Goal: Transaction & Acquisition: Book appointment/travel/reservation

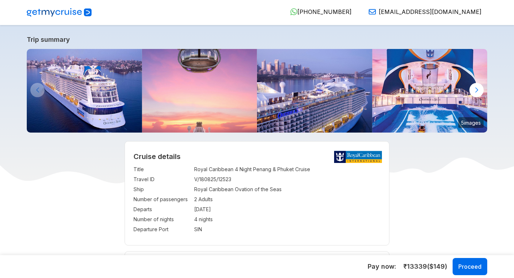
select select "**"
select select "*"
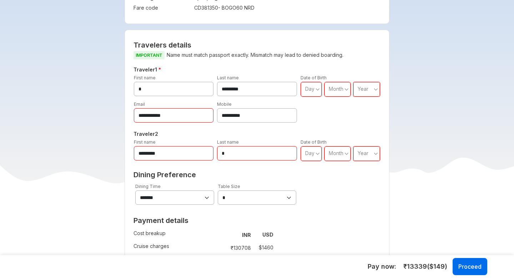
scroll to position [330, 0]
click at [240, 102] on div "**********" at bounding box center [256, 112] width 83 height 22
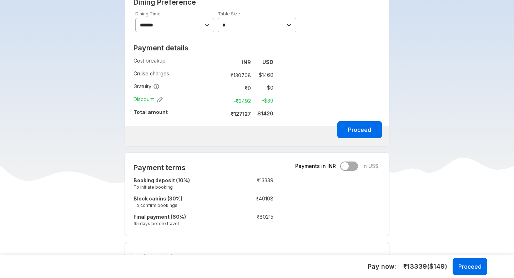
scroll to position [531, 0]
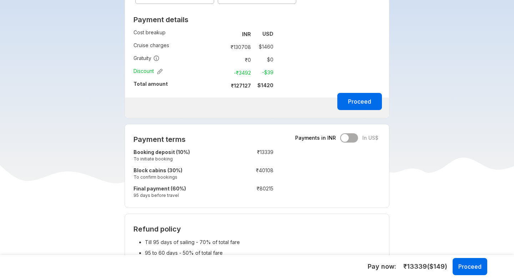
click at [224, 50] on td "₹ 130708" at bounding box center [239, 47] width 30 height 10
click at [265, 47] on td "$ 1460" at bounding box center [264, 47] width 20 height 10
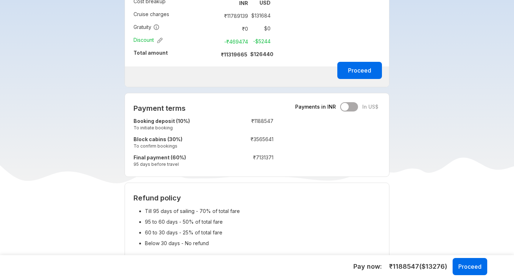
scroll to position [463, 0]
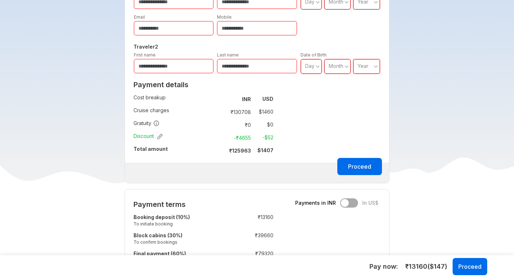
scroll to position [447, 0]
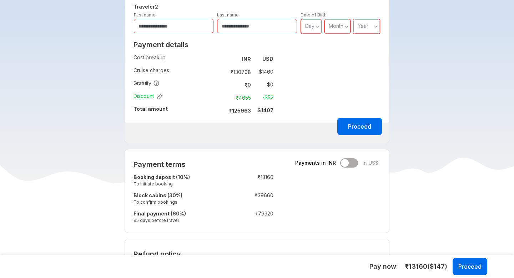
click at [247, 109] on strong "₹ 125963" at bounding box center [240, 110] width 22 height 6
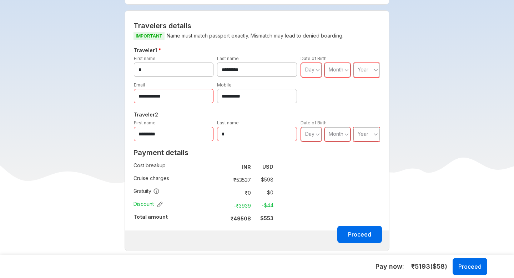
scroll to position [412, 0]
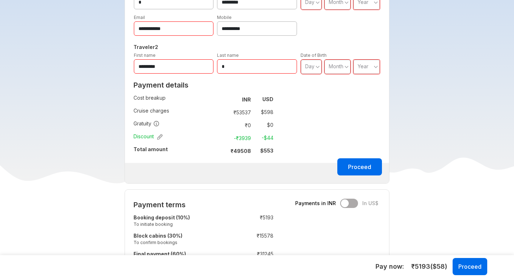
click at [268, 114] on td "$ 598" at bounding box center [264, 112] width 20 height 10
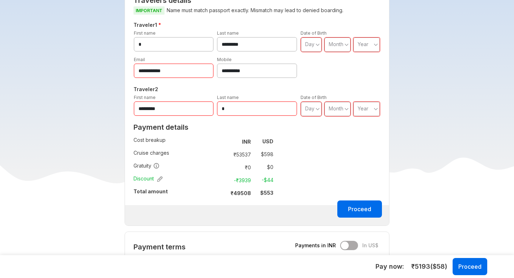
scroll to position [385, 0]
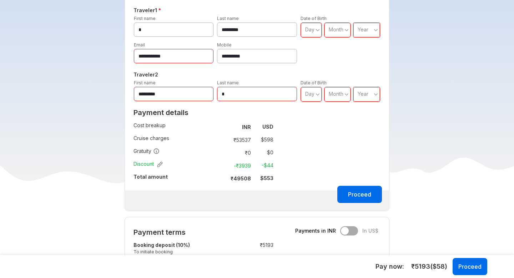
click at [281, 158] on div "Payment details Cost breakup : INR USD Cruise charges : ₹ 53537 $ 598 Gratuity …" at bounding box center [203, 147] width 157 height 85
click at [234, 169] on td "-₹ 3939" at bounding box center [239, 165] width 30 height 10
click at [215, 189] on div "Payment details Cost breakup : INR USD Cruise charges : ₹ 53537 $ 598 Gratuity …" at bounding box center [203, 147] width 157 height 85
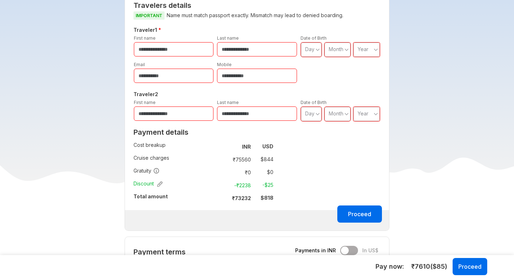
scroll to position [320, 0]
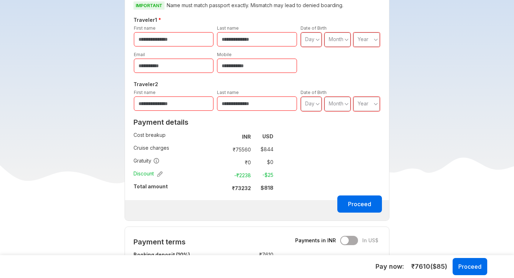
click at [267, 152] on td "$ 844" at bounding box center [264, 149] width 20 height 10
click at [272, 152] on td "$ 844" at bounding box center [264, 149] width 20 height 10
